Goal: Task Accomplishment & Management: Manage account settings

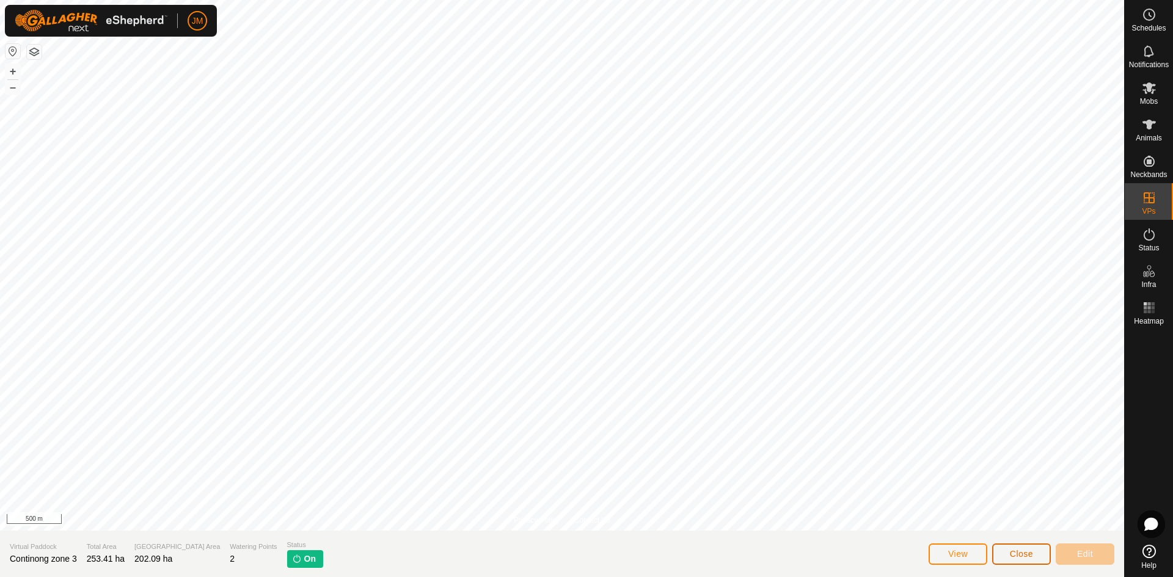
click at [1021, 551] on span "Close" at bounding box center [1021, 554] width 23 height 10
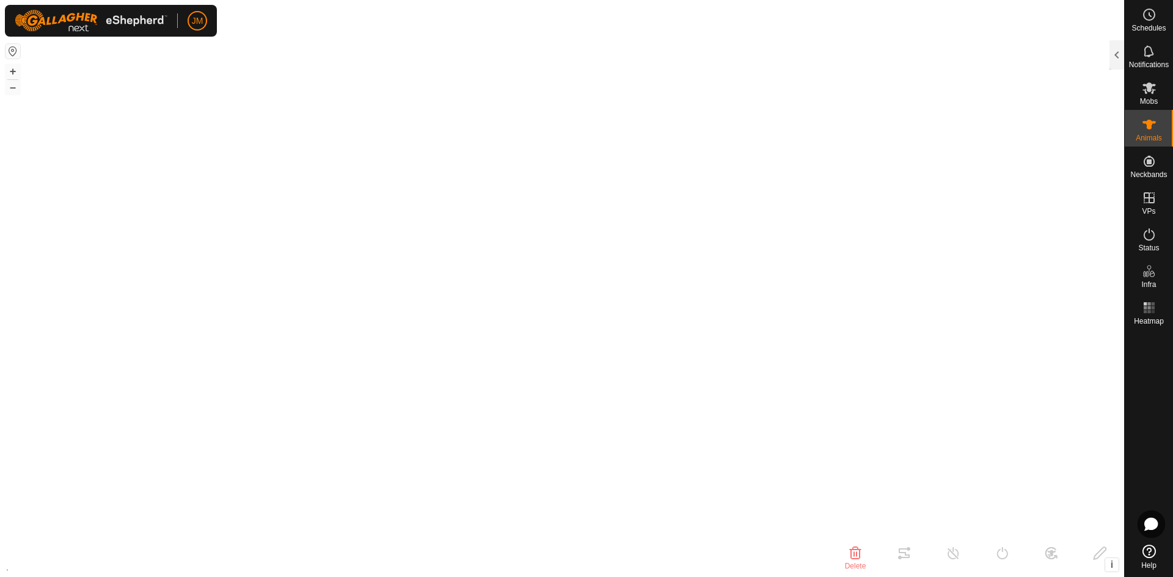
type input "230996"
type input "-"
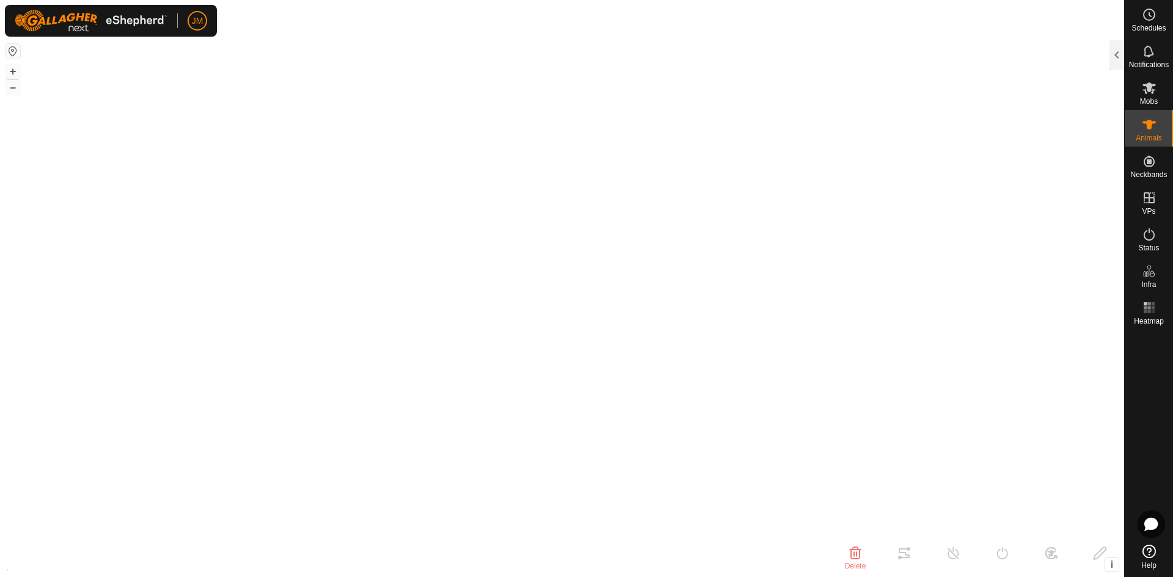
type input "-"
type input "240123"
type input "-"
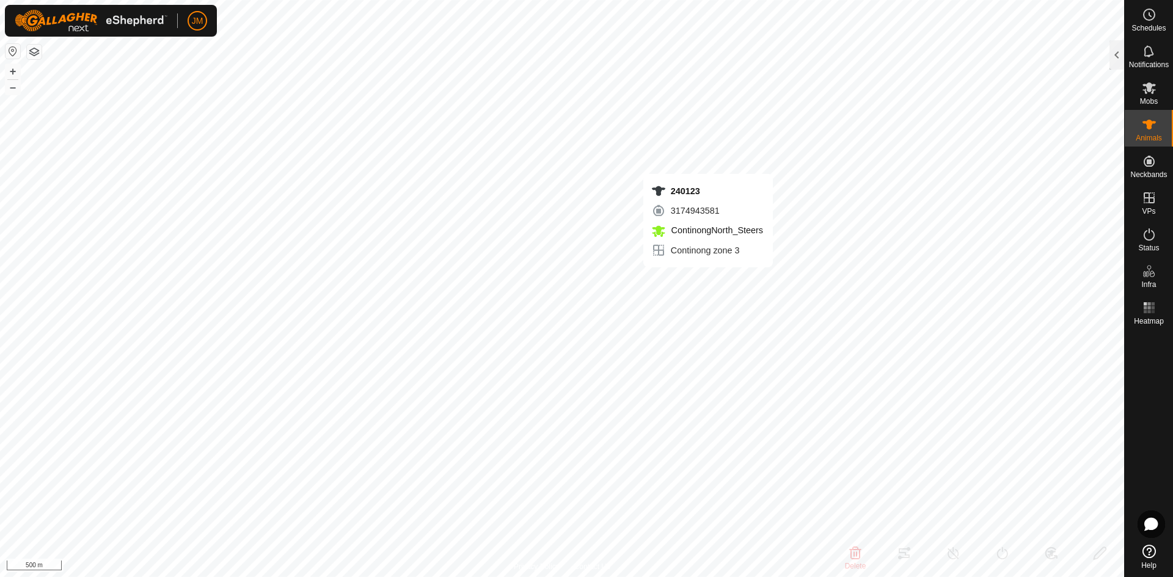
type input "-"
type input "19376"
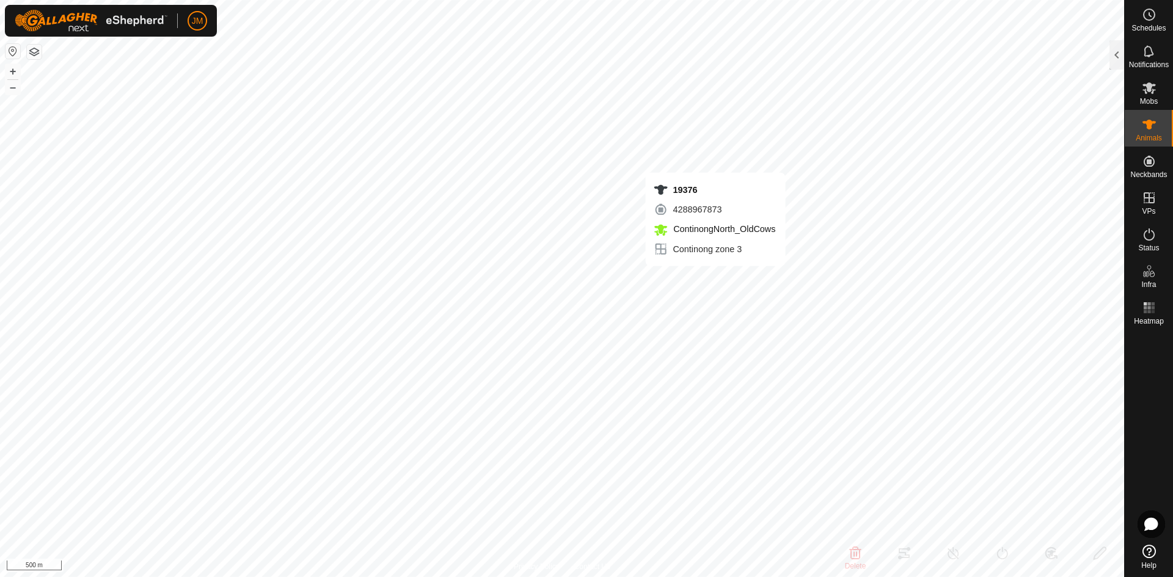
type input "-"
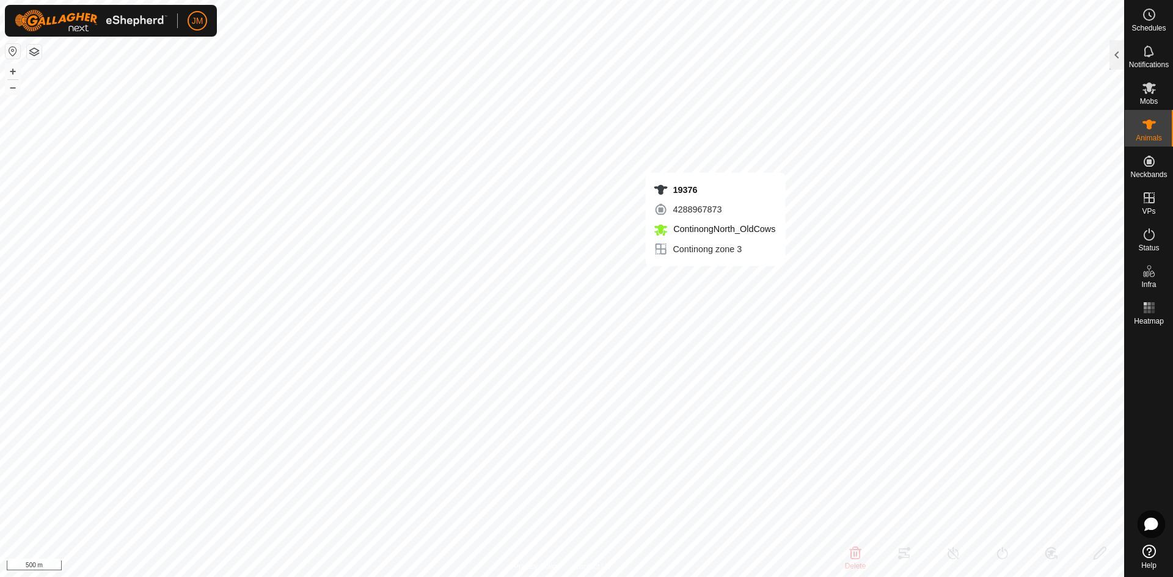
type input "-"
type input "240564"
type input "-"
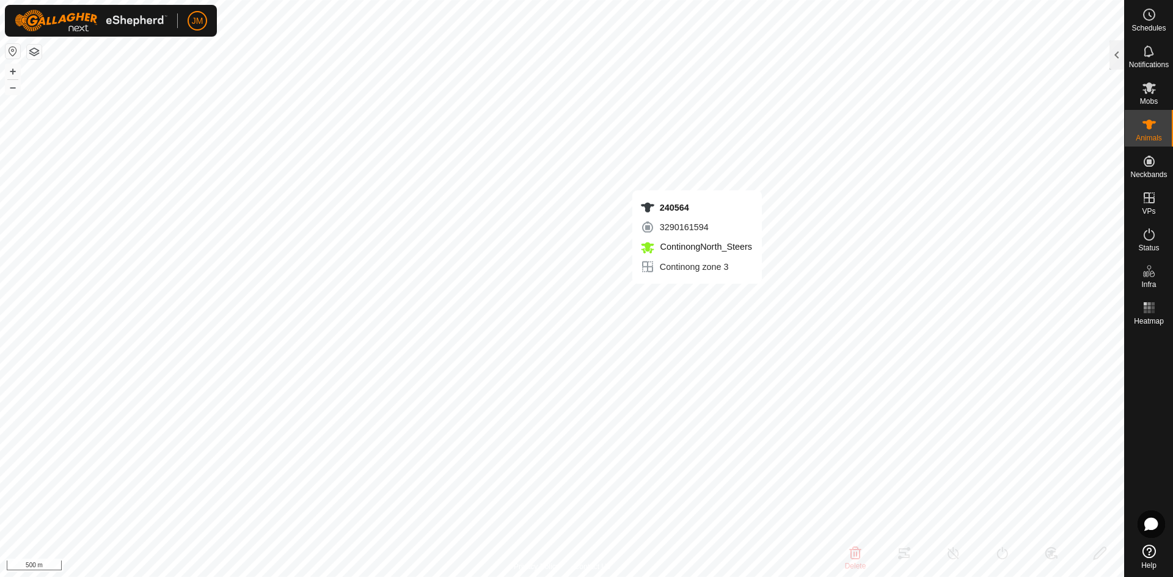
type input "-"
type input "240419"
type input "-"
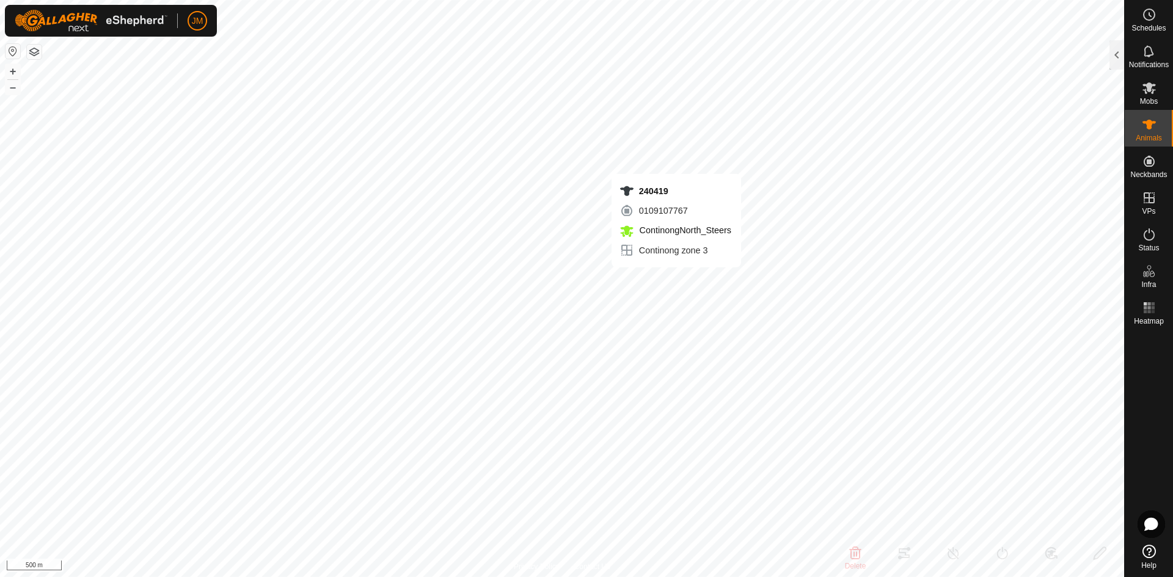
type input "-"
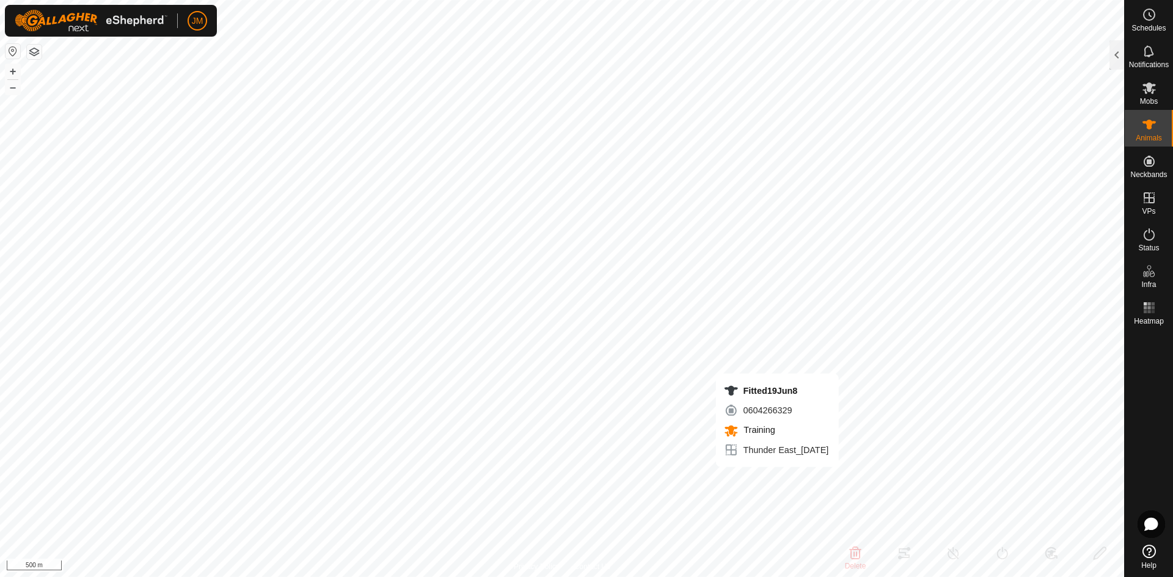
type input "Fitted19Jun8"
type input "-"
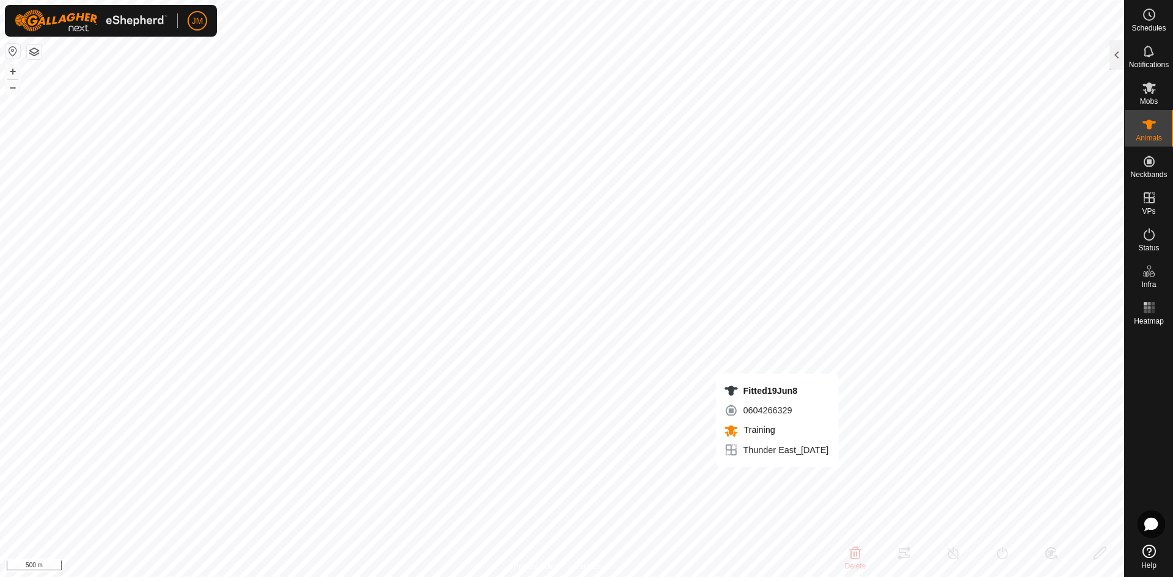
type input "-"
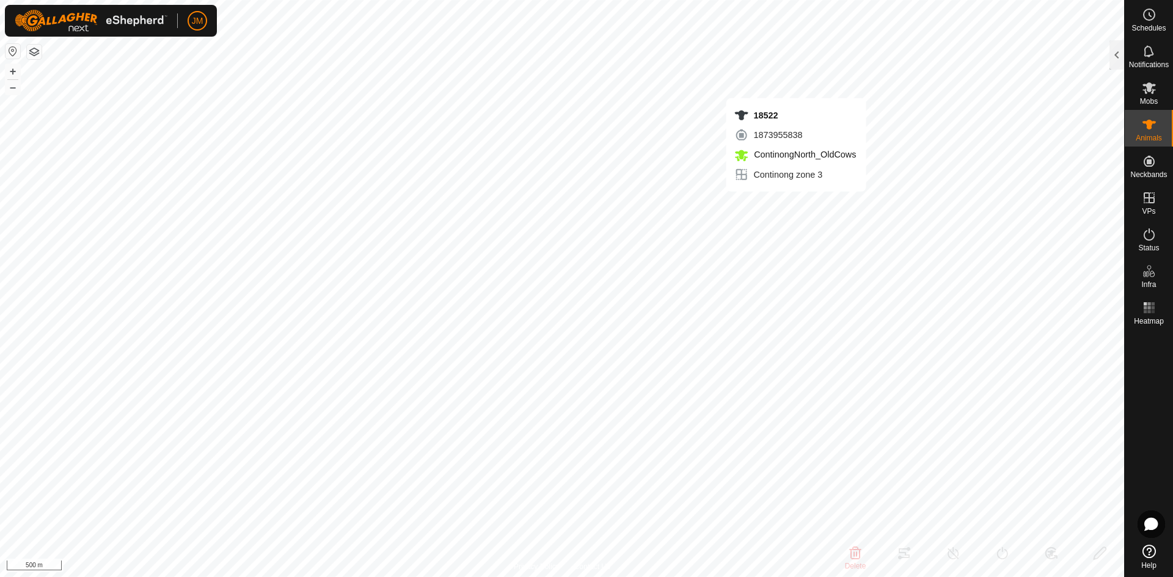
type input "18522"
type input "-"
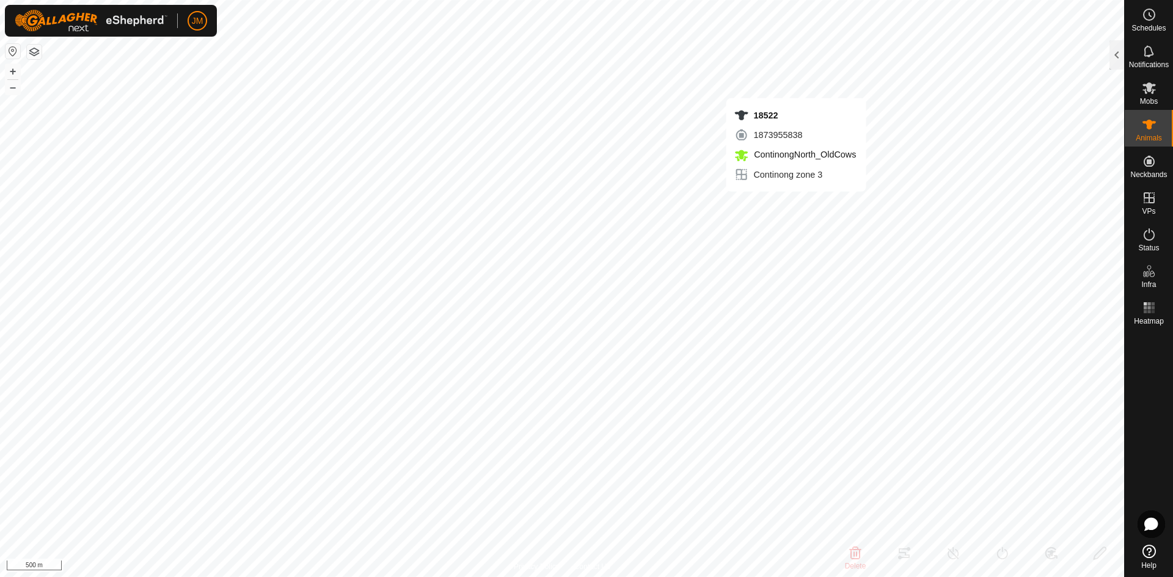
type input "-"
type input "18522"
